Goal: Task Accomplishment & Management: Use online tool/utility

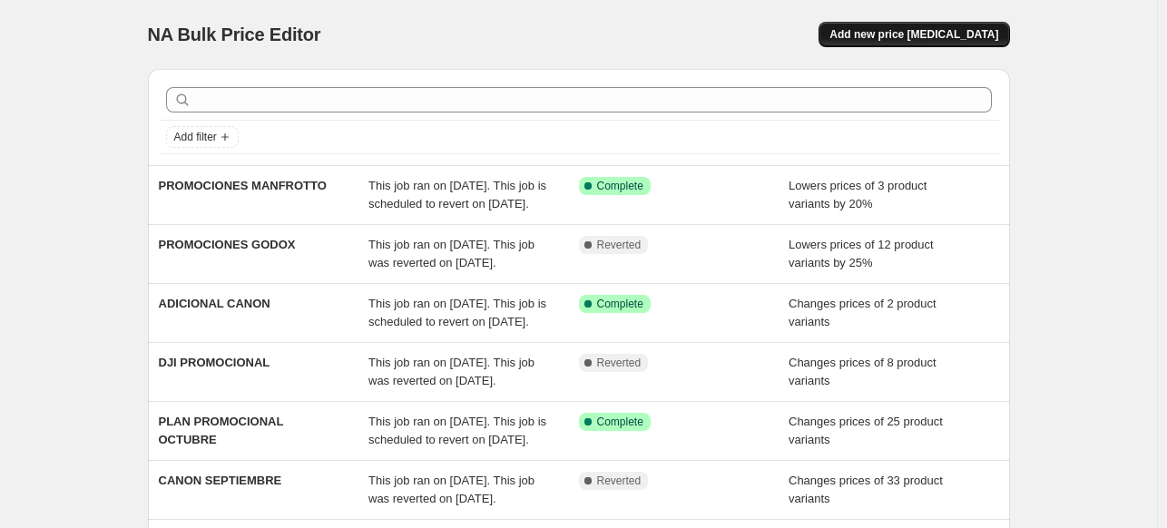
click at [961, 38] on span "Add new price [MEDICAL_DATA]" at bounding box center [913, 34] width 169 height 15
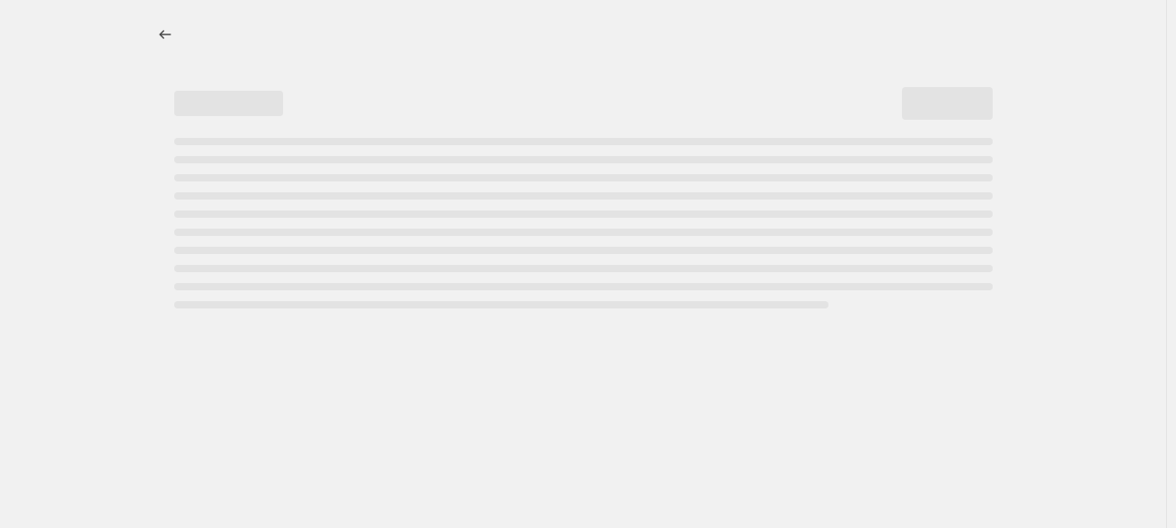
select select "percentage"
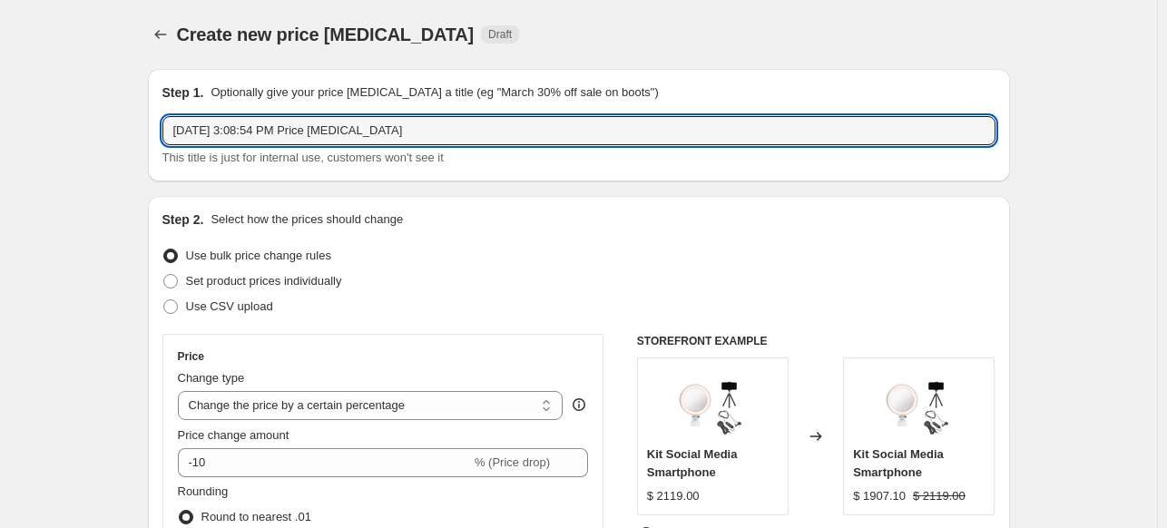
drag, startPoint x: 407, startPoint y: 133, endPoint x: 170, endPoint y: 166, distance: 239.9
click at [170, 166] on div "[DATE] 3:08:54 PM Price [MEDICAL_DATA] This title is just for internal use, cus…" at bounding box center [578, 141] width 833 height 51
type input "GOPRO"
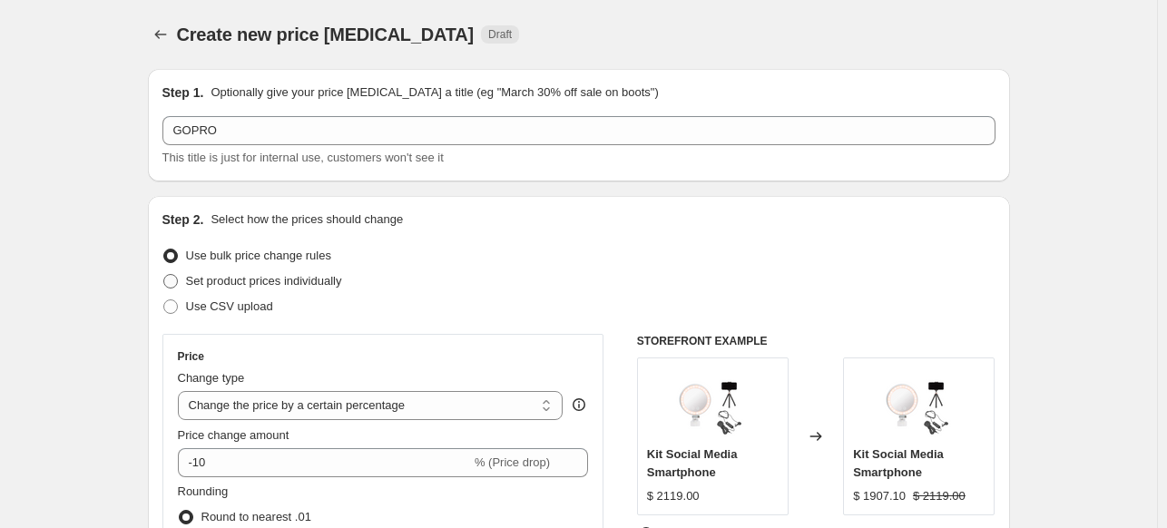
click at [250, 276] on span "Set product prices individually" at bounding box center [264, 281] width 156 height 14
click at [164, 275] on input "Set product prices individually" at bounding box center [163, 274] width 1 height 1
radio input "true"
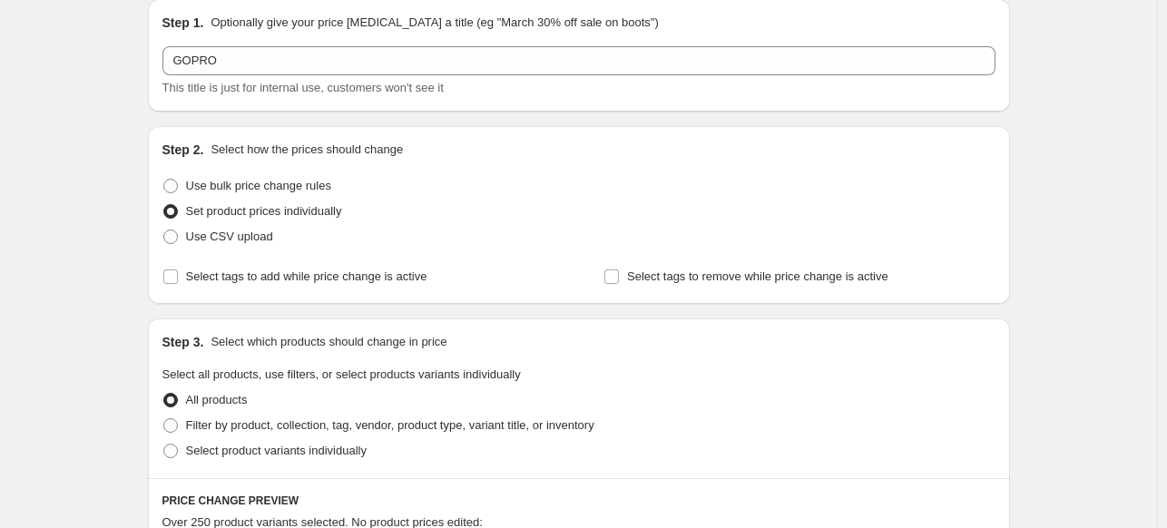
scroll to position [181, 0]
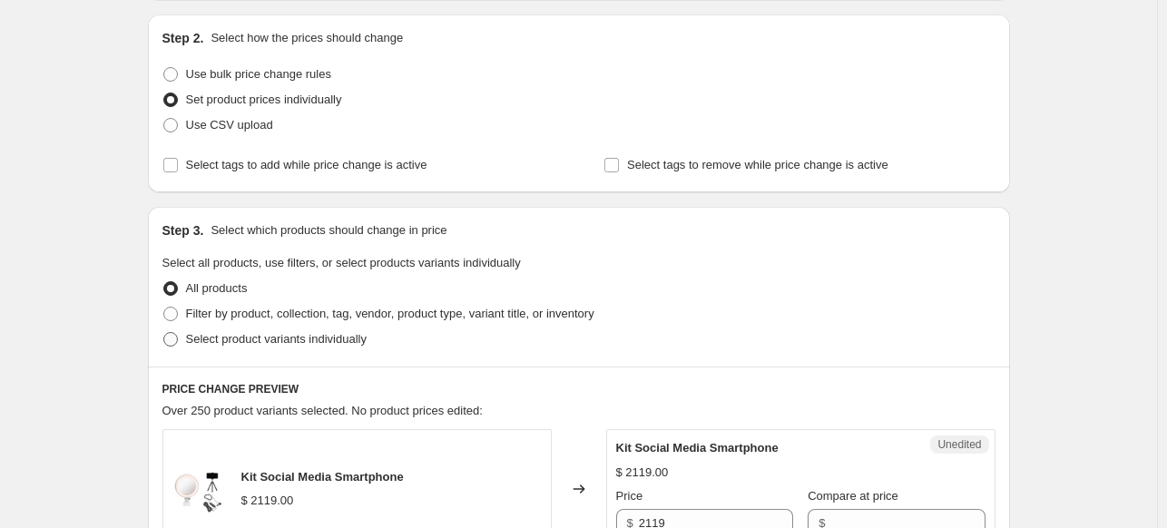
click at [269, 341] on span "Select product variants individually" at bounding box center [276, 339] width 181 height 14
click at [164, 333] on input "Select product variants individually" at bounding box center [163, 332] width 1 height 1
radio input "true"
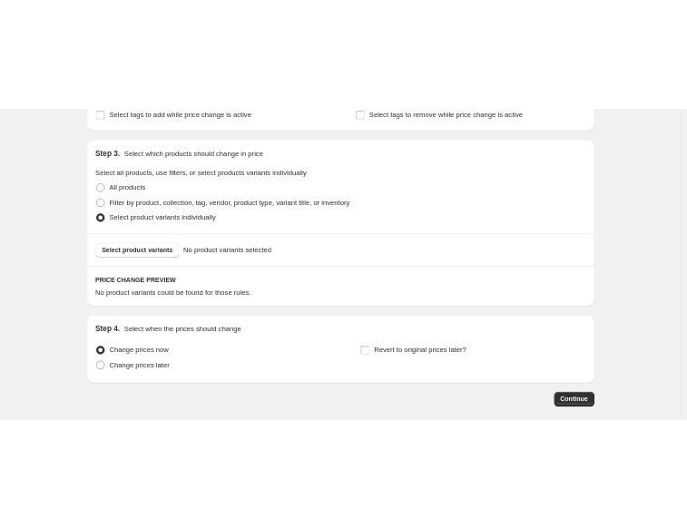
scroll to position [424, 0]
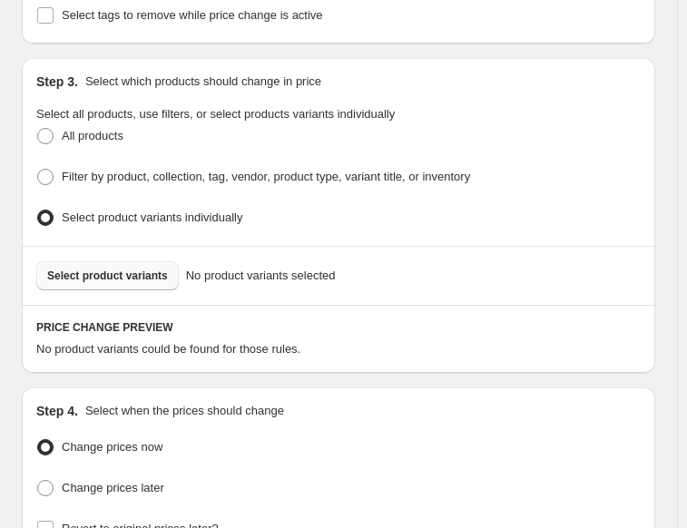
click at [119, 269] on span "Select product variants" at bounding box center [107, 276] width 121 height 15
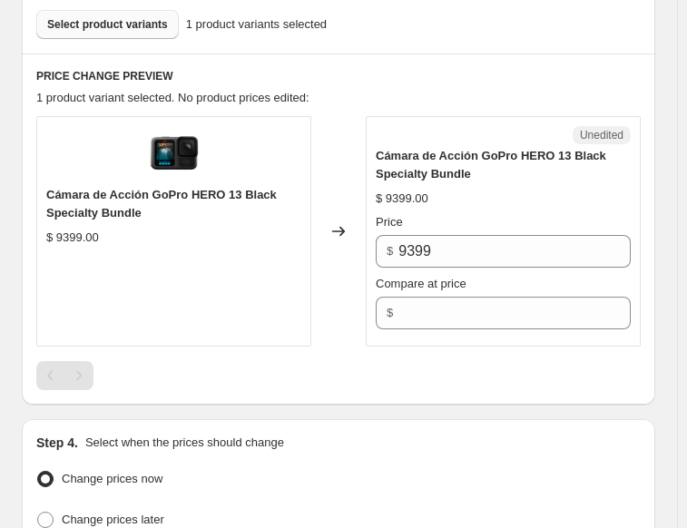
scroll to position [696, 0]
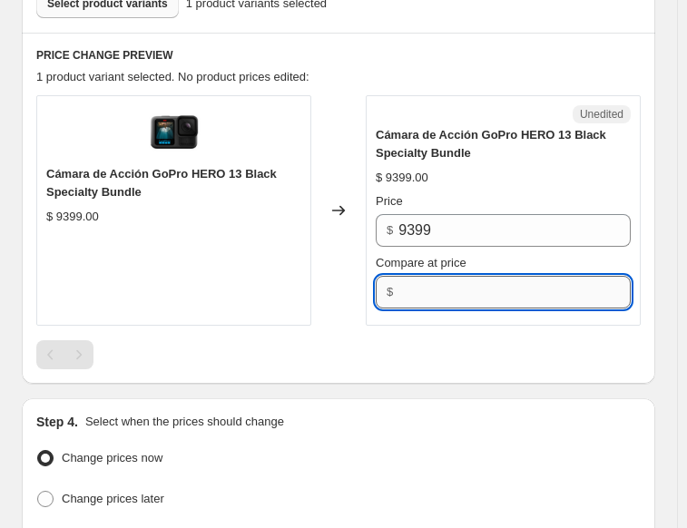
click at [426, 286] on input "Compare at price" at bounding box center [514, 292] width 232 height 33
type input "9399"
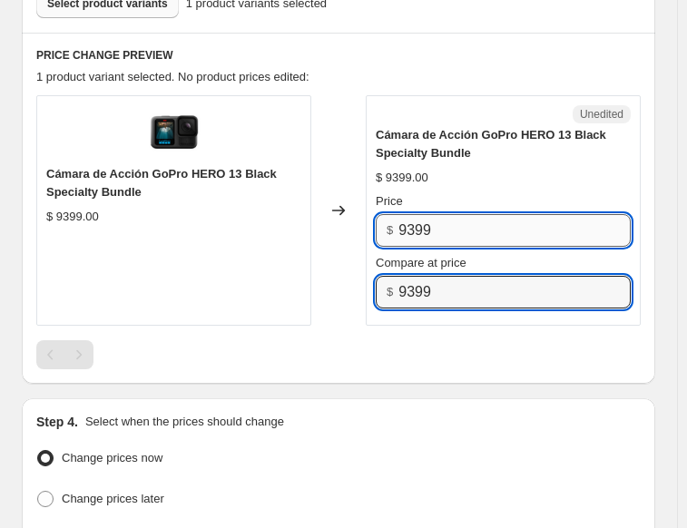
click at [438, 224] on input "9399" at bounding box center [514, 230] width 232 height 33
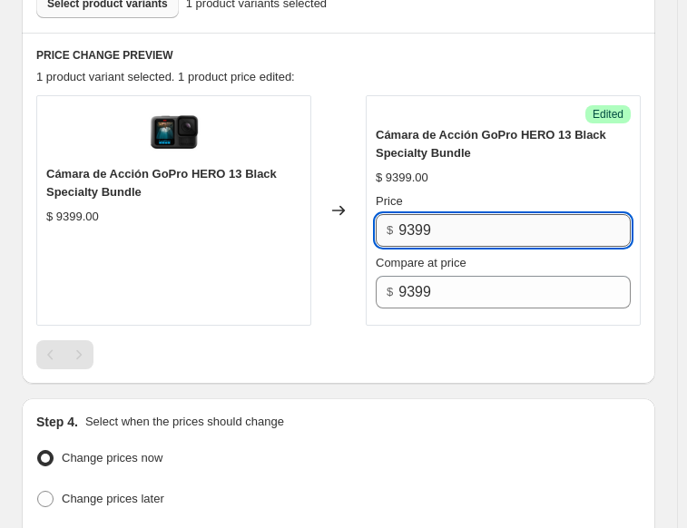
click at [438, 224] on input "9399" at bounding box center [514, 230] width 232 height 33
type input "7592"
click at [366, 312] on div "Changed to" at bounding box center [338, 210] width 54 height 230
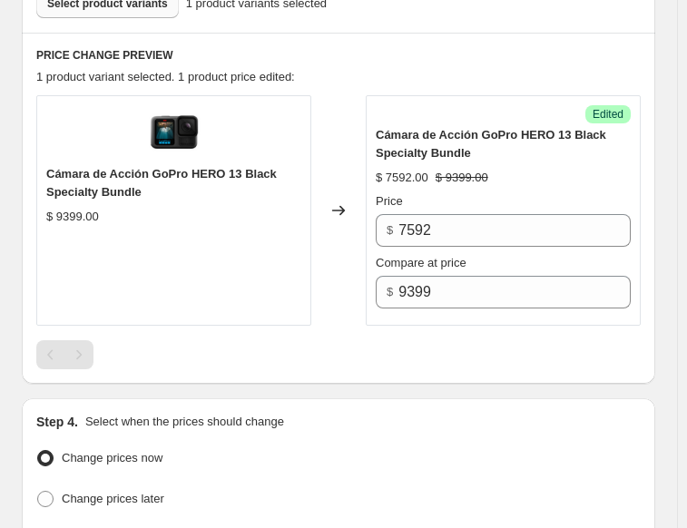
scroll to position [605, 0]
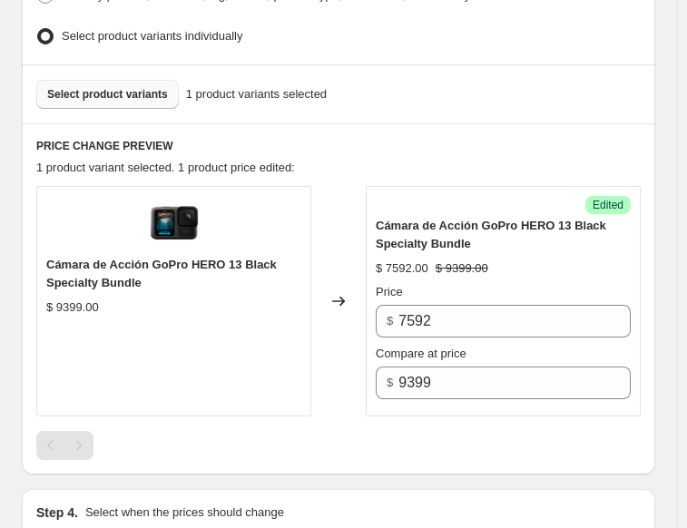
click at [141, 88] on span "Select product variants" at bounding box center [107, 94] width 121 height 15
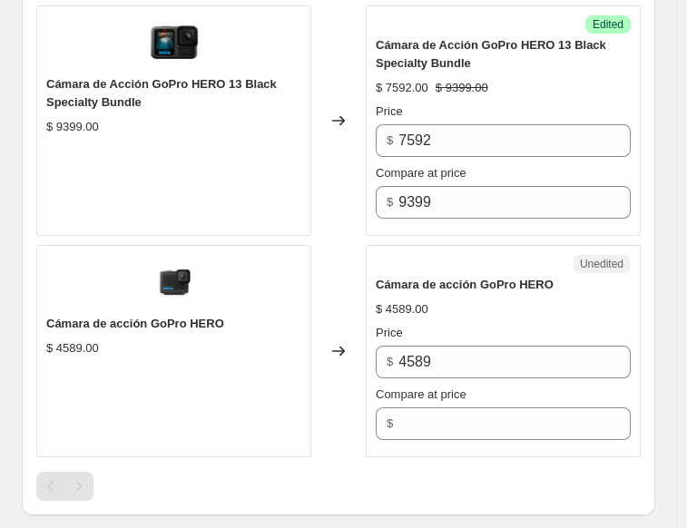
scroll to position [787, 0]
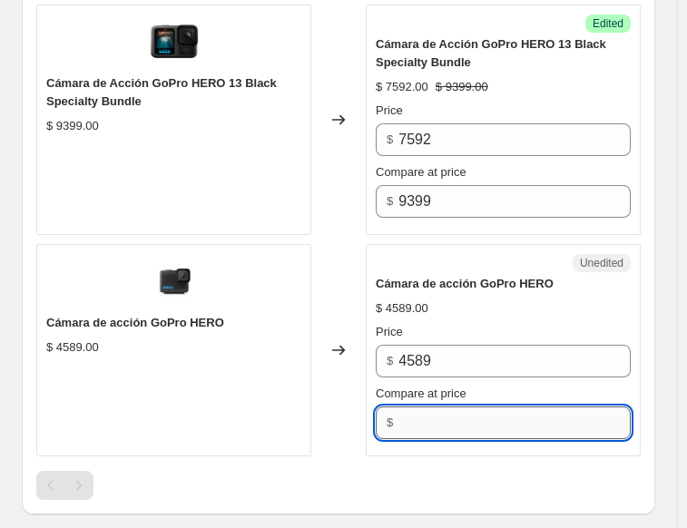
click at [433, 406] on input "Compare at price" at bounding box center [514, 422] width 232 height 33
type input "4589"
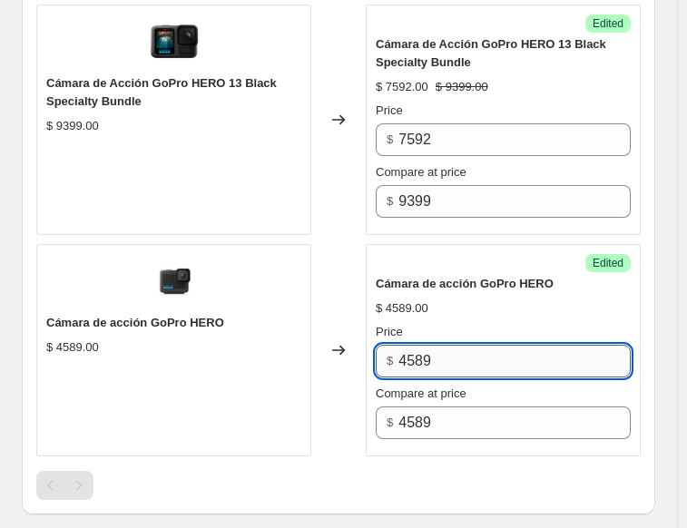
click at [441, 358] on input "4589" at bounding box center [514, 361] width 232 height 33
type input "3669"
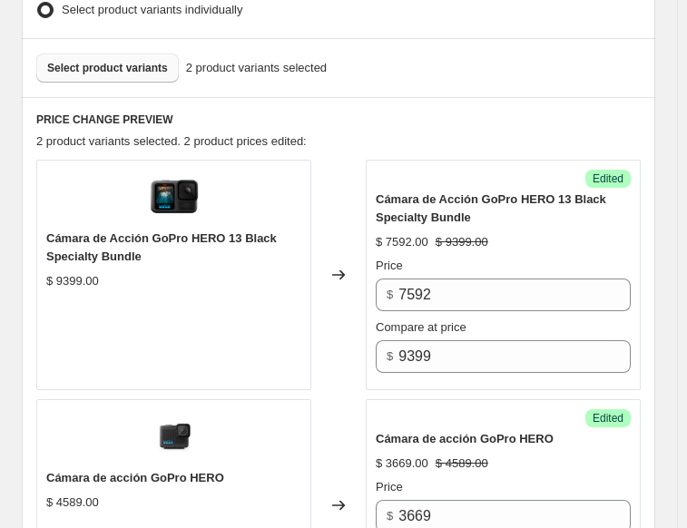
scroll to position [605, 0]
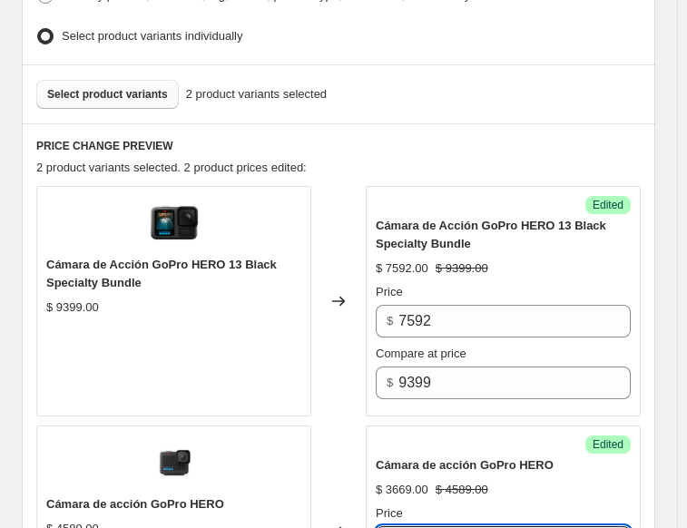
click at [120, 88] on span "Select product variants" at bounding box center [107, 94] width 121 height 15
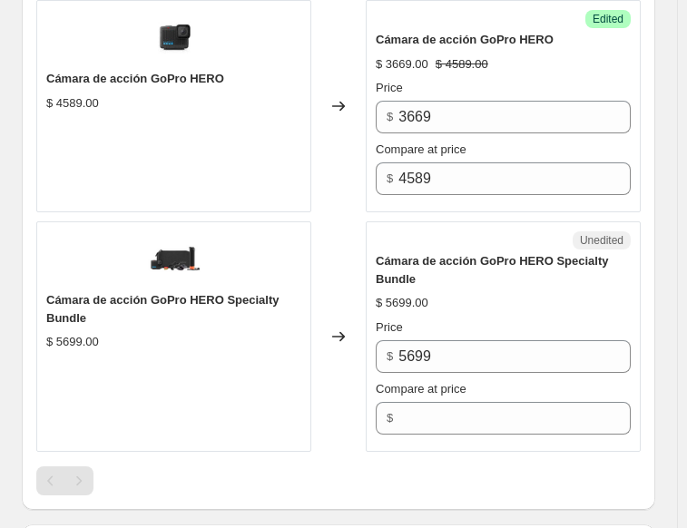
scroll to position [1059, 0]
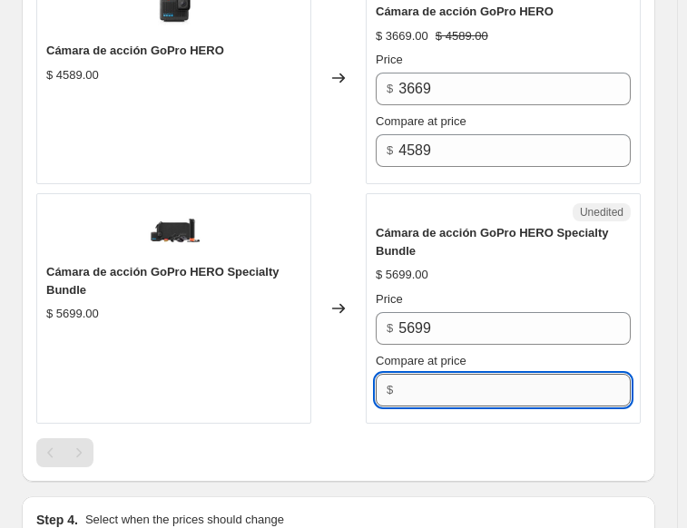
click at [451, 388] on input "Compare at price" at bounding box center [514, 390] width 232 height 33
type input "5699"
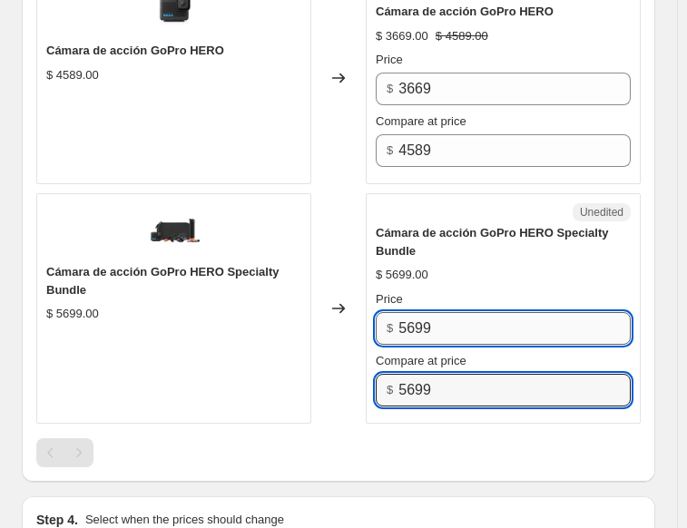
click at [451, 326] on input "5699" at bounding box center [514, 328] width 232 height 33
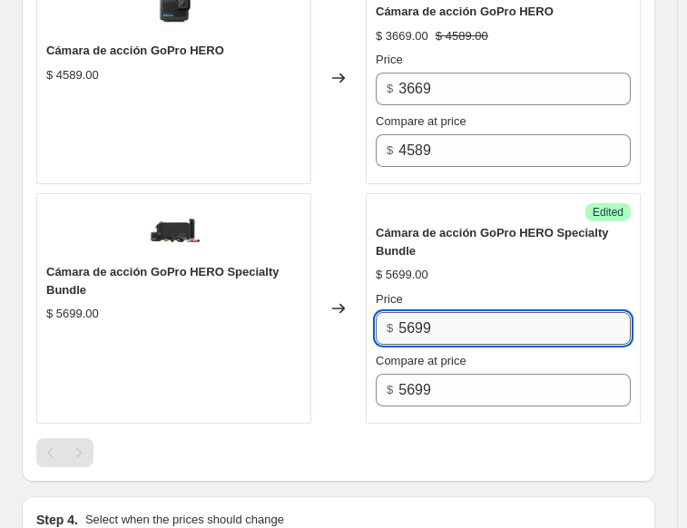
click at [450, 326] on input "5699" at bounding box center [514, 328] width 232 height 33
type input "3999"
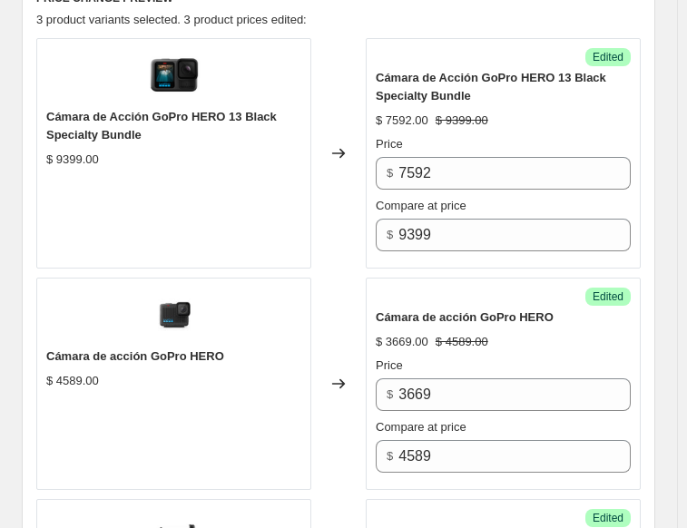
scroll to position [605, 0]
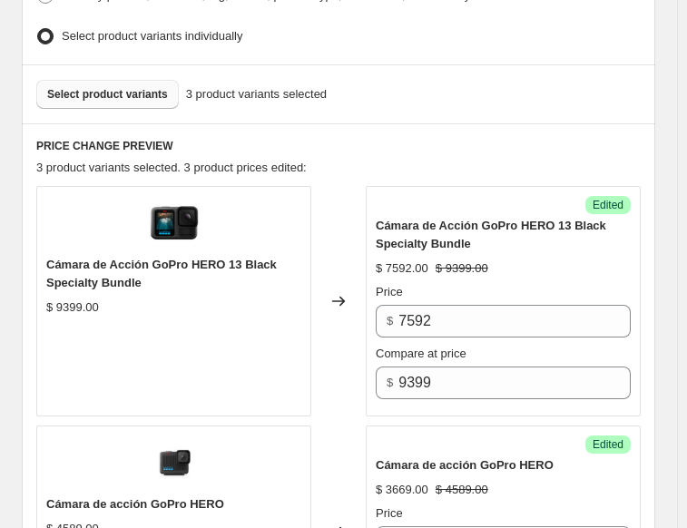
click at [68, 96] on button "Select product variants" at bounding box center [107, 94] width 142 height 29
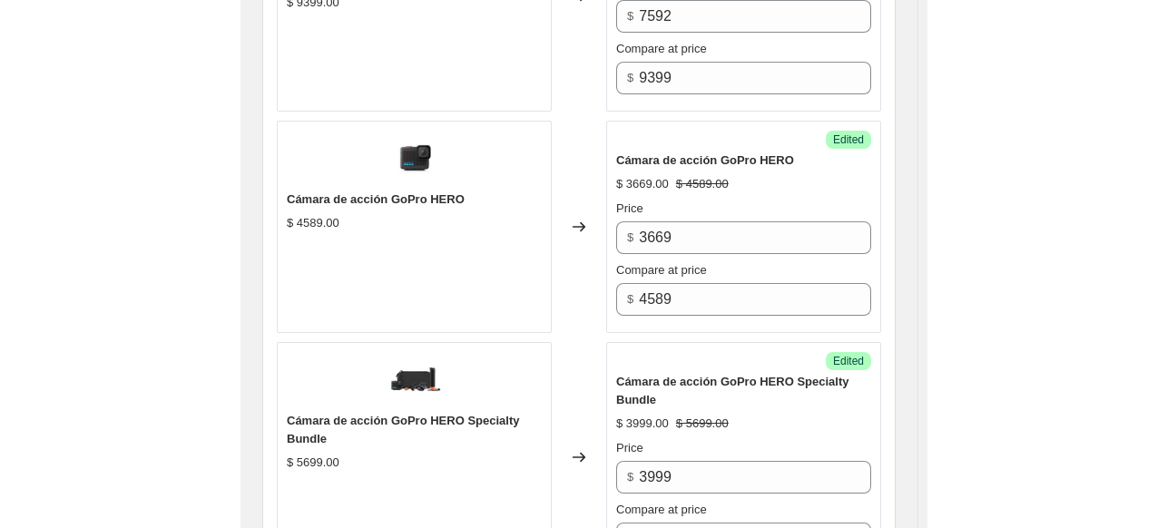
scroll to position [787, 0]
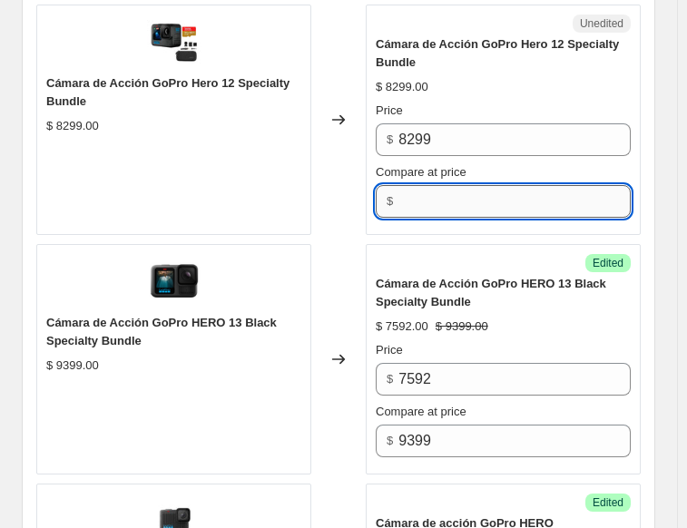
click at [449, 187] on input "Compare at price" at bounding box center [514, 201] width 232 height 33
type input "8299"
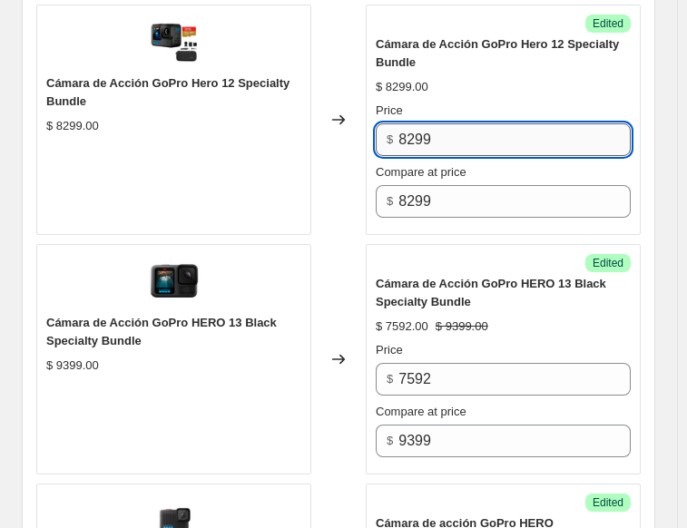
click at [430, 132] on input "8299" at bounding box center [514, 139] width 232 height 33
type input "5199"
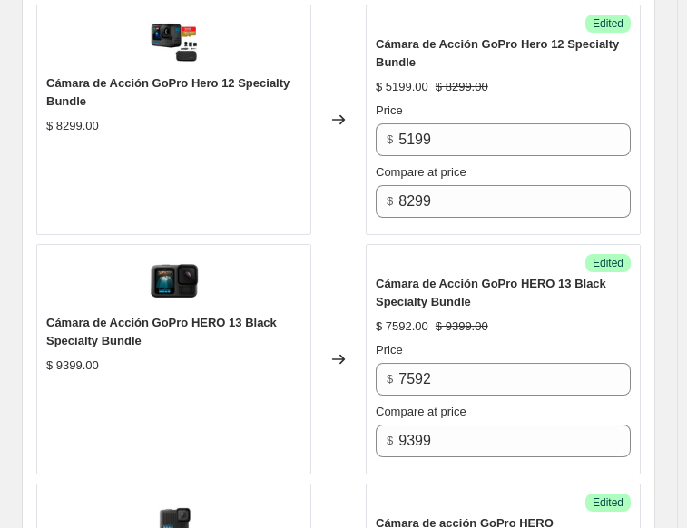
click at [341, 210] on div "Changed to" at bounding box center [338, 120] width 54 height 230
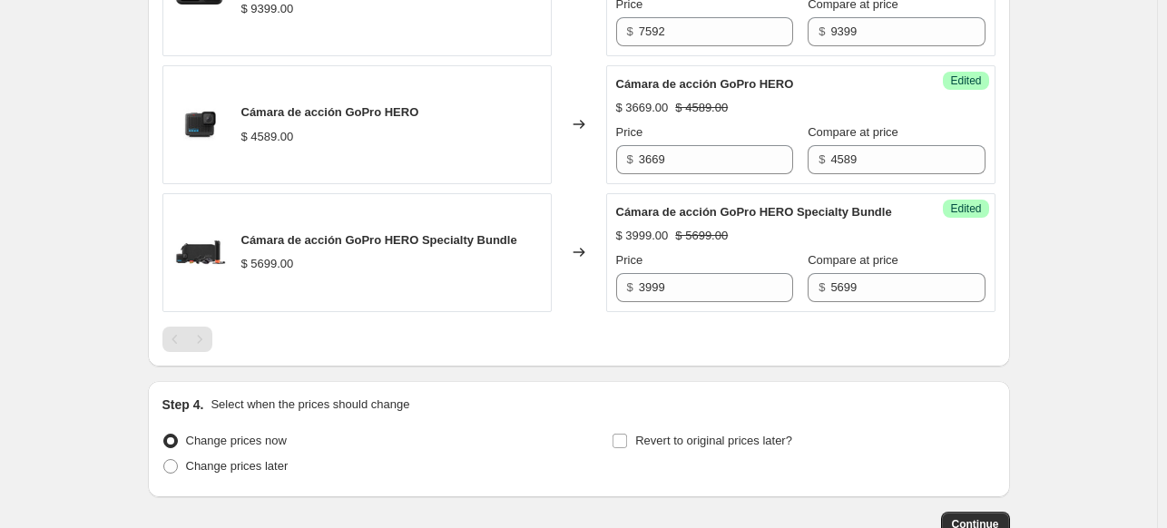
scroll to position [1027, 0]
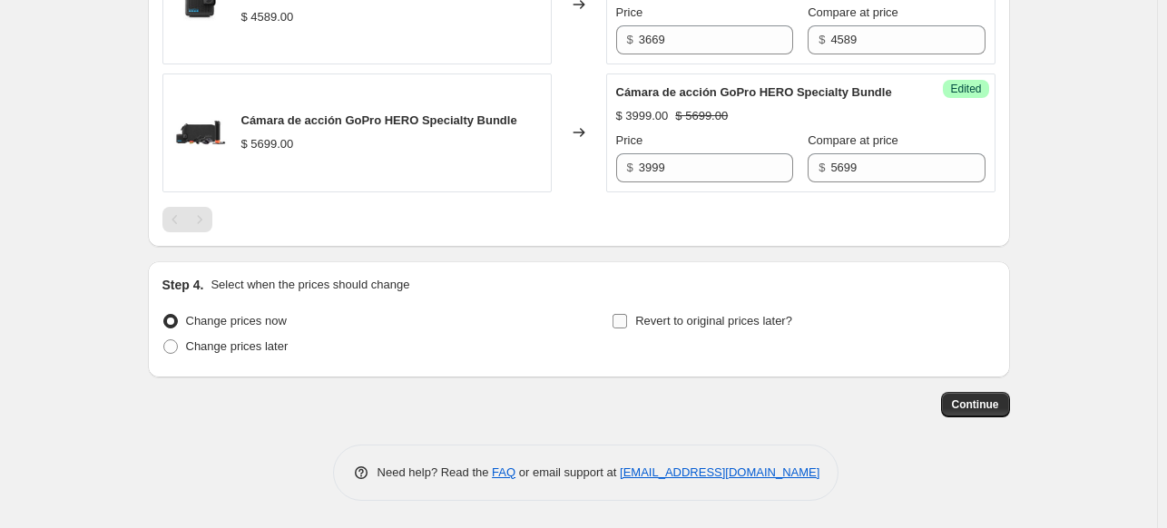
click at [632, 322] on label "Revert to original prices later?" at bounding box center [701, 320] width 181 height 25
click at [627, 322] on input "Revert to original prices later?" at bounding box center [619, 321] width 15 height 15
checkbox input "true"
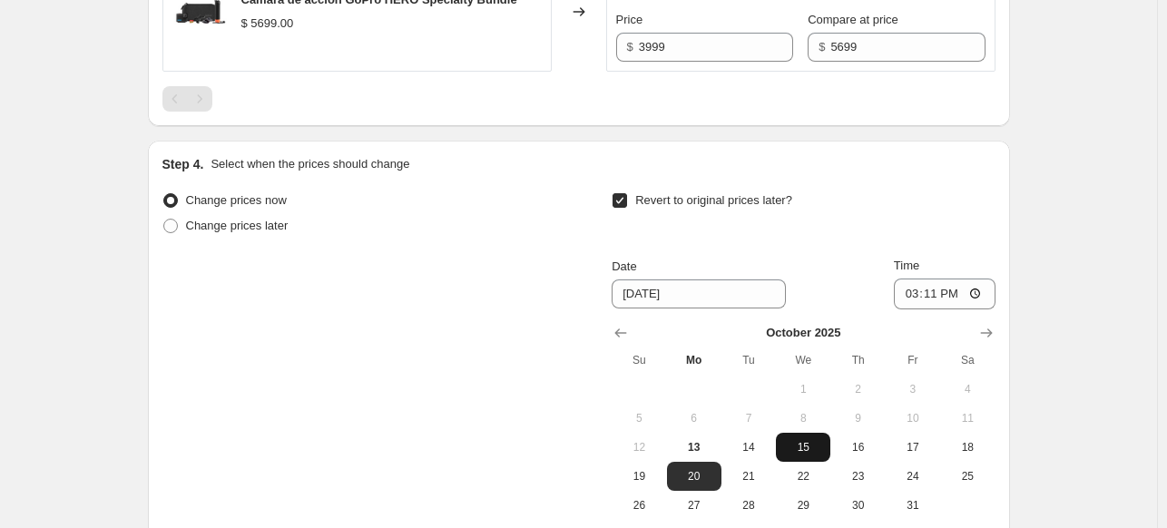
scroll to position [1299, 0]
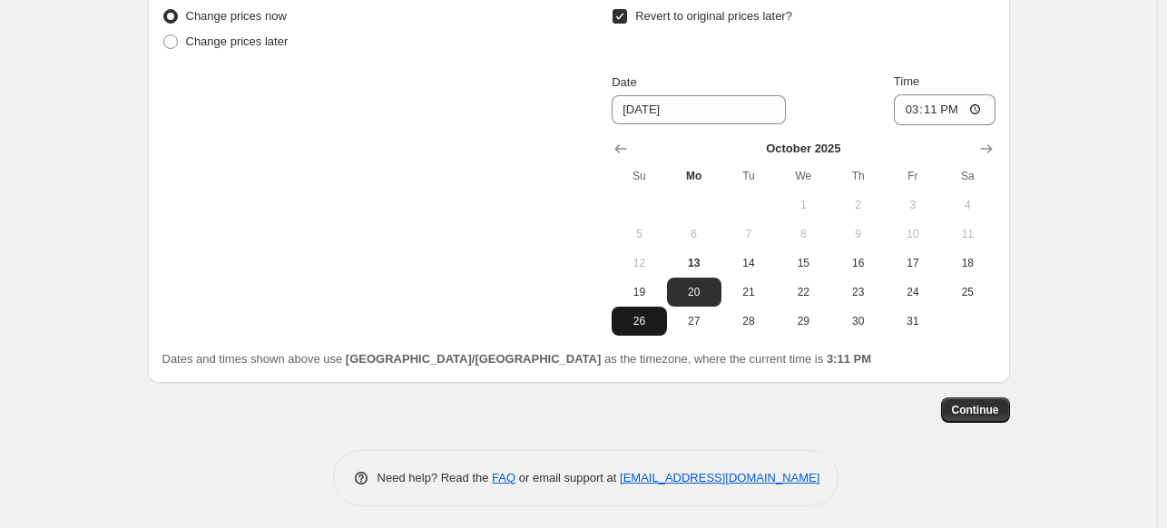
click at [634, 336] on button "26" at bounding box center [638, 321] width 54 height 29
type input "[DATE]"
click at [916, 125] on input "15:11" at bounding box center [945, 109] width 102 height 31
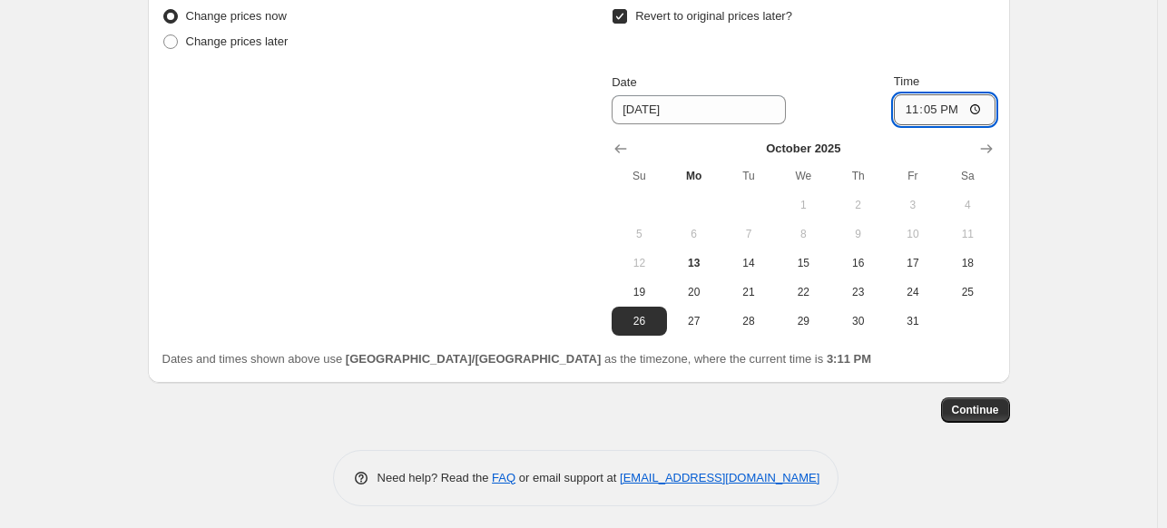
type input "23:59"
click at [989, 417] on span "Continue" at bounding box center [975, 410] width 47 height 15
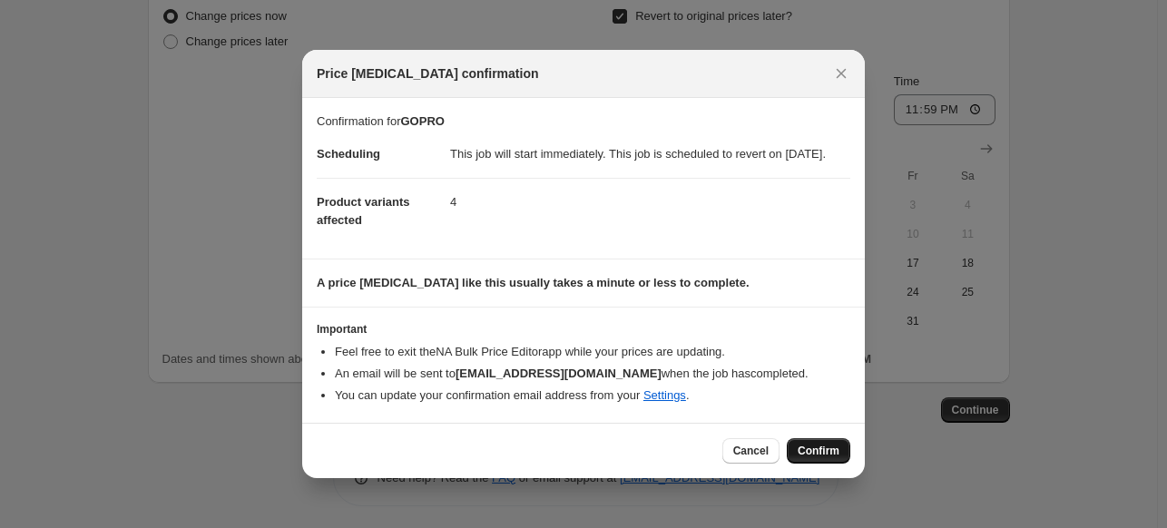
click at [803, 455] on span "Confirm" at bounding box center [818, 451] width 42 height 15
